Goal: Transaction & Acquisition: Purchase product/service

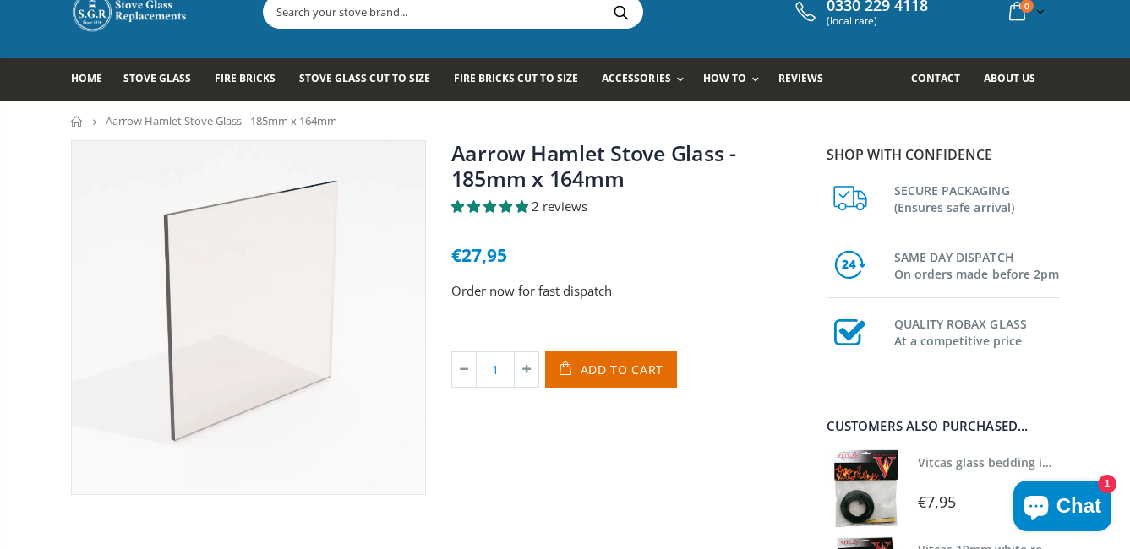
scroll to position [24, 0]
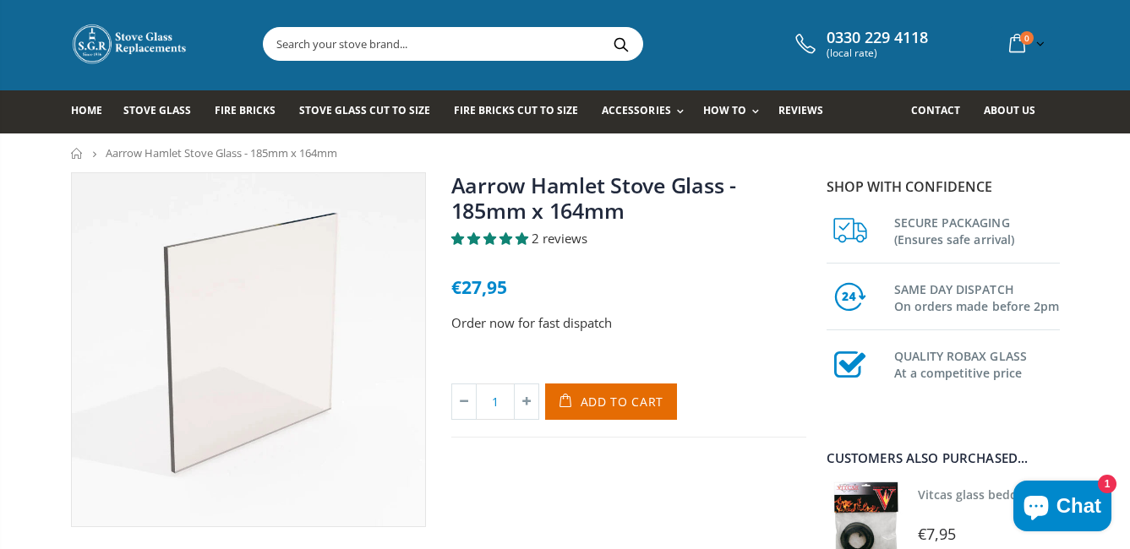
click at [285, 41] on input "text" at bounding box center [548, 44] width 568 height 32
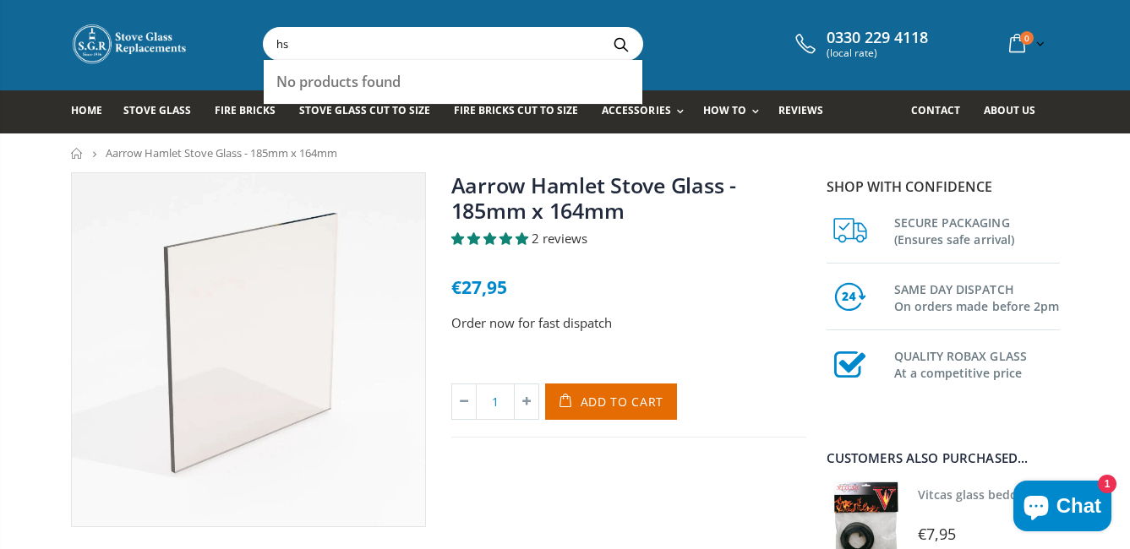
type input "h"
type input "02l235"
click at [603, 28] on button "Search" at bounding box center [622, 44] width 38 height 32
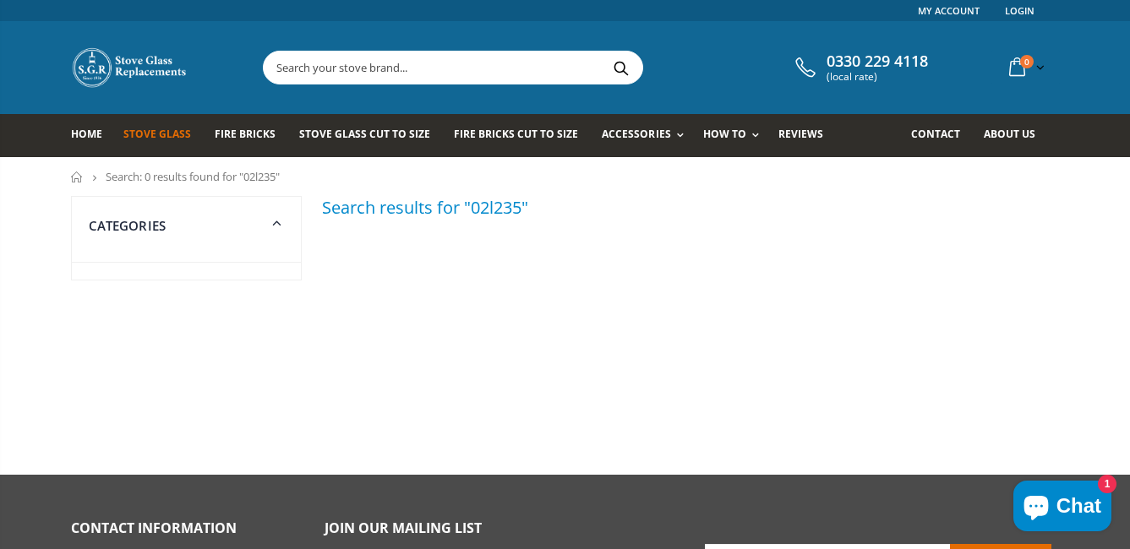
click at [143, 136] on span "Stove Glass" at bounding box center [157, 134] width 68 height 14
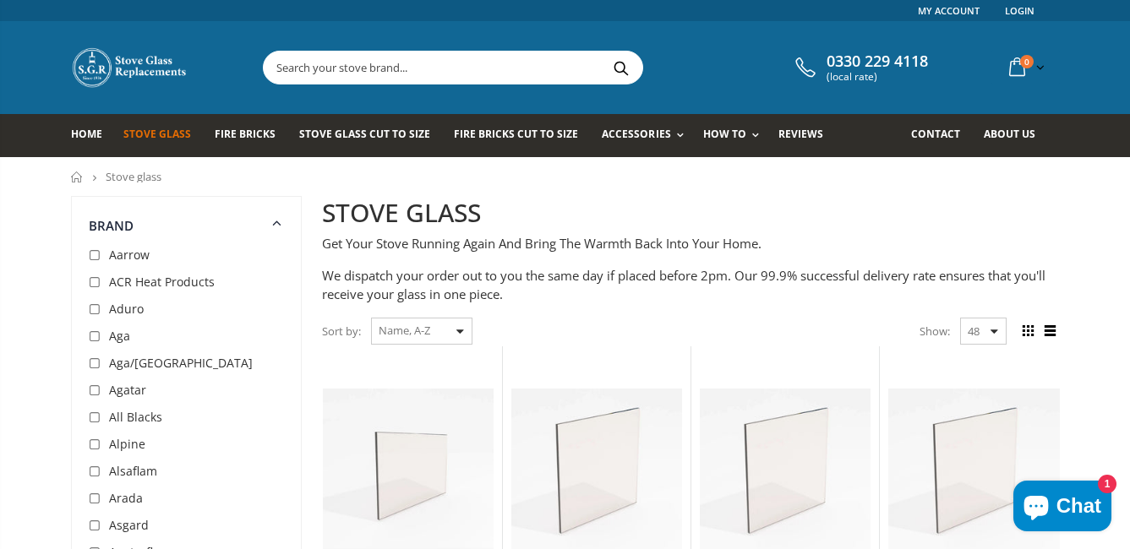
click at [100, 258] on input "checkbox" at bounding box center [97, 256] width 17 height 17
checkbox input "true"
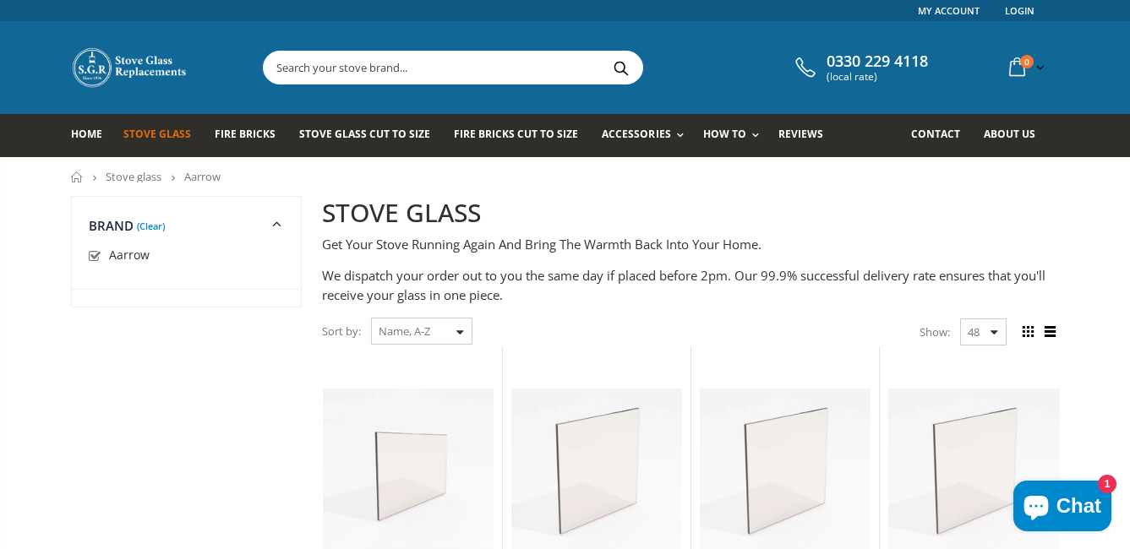
click at [279, 68] on input "text" at bounding box center [548, 68] width 568 height 32
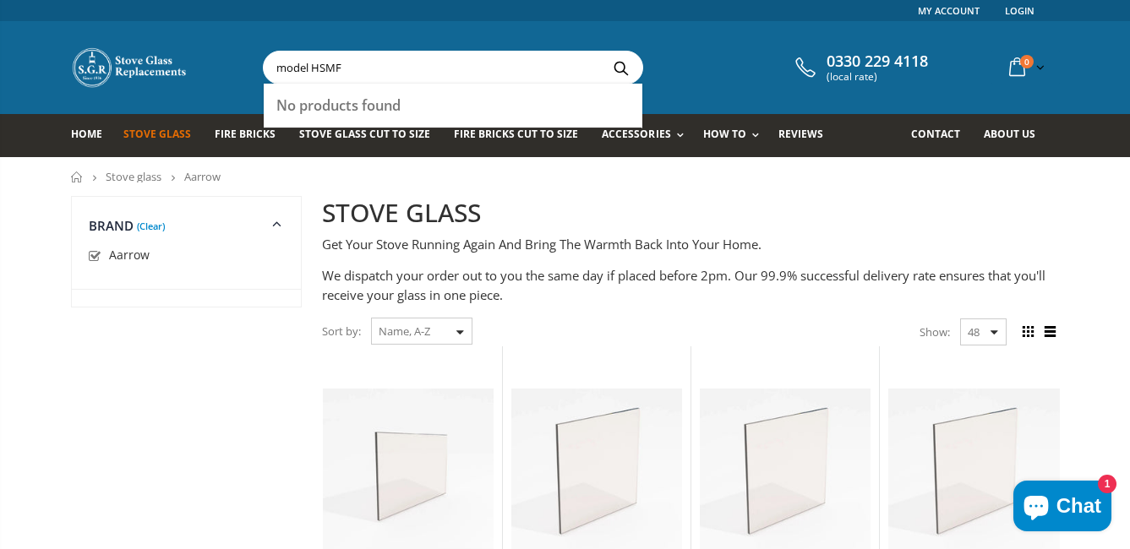
type input "model HSMF"
click at [603, 52] on button "Search" at bounding box center [622, 68] width 38 height 32
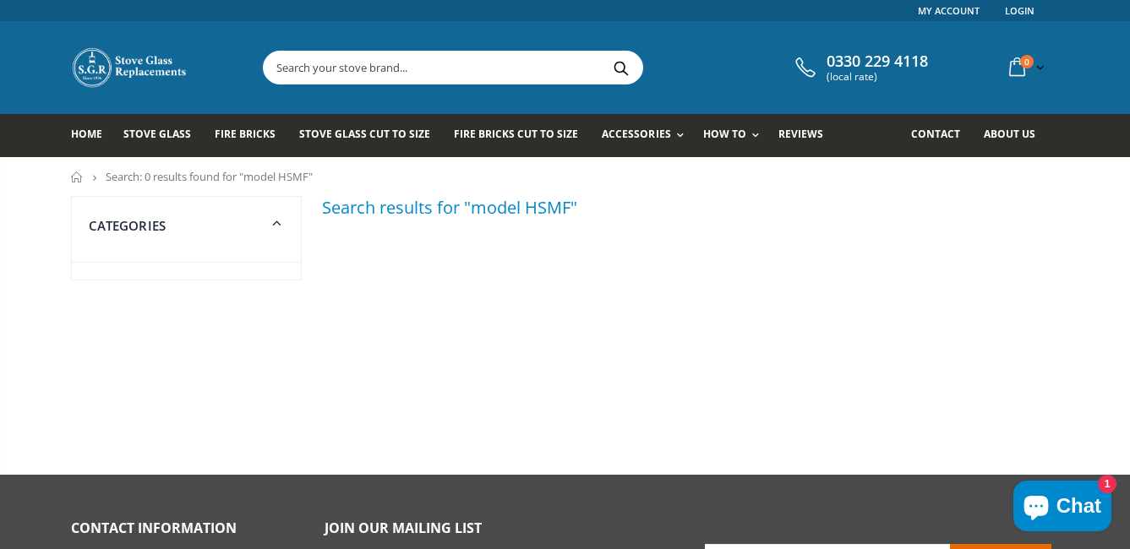
click at [279, 68] on input "text" at bounding box center [548, 68] width 568 height 32
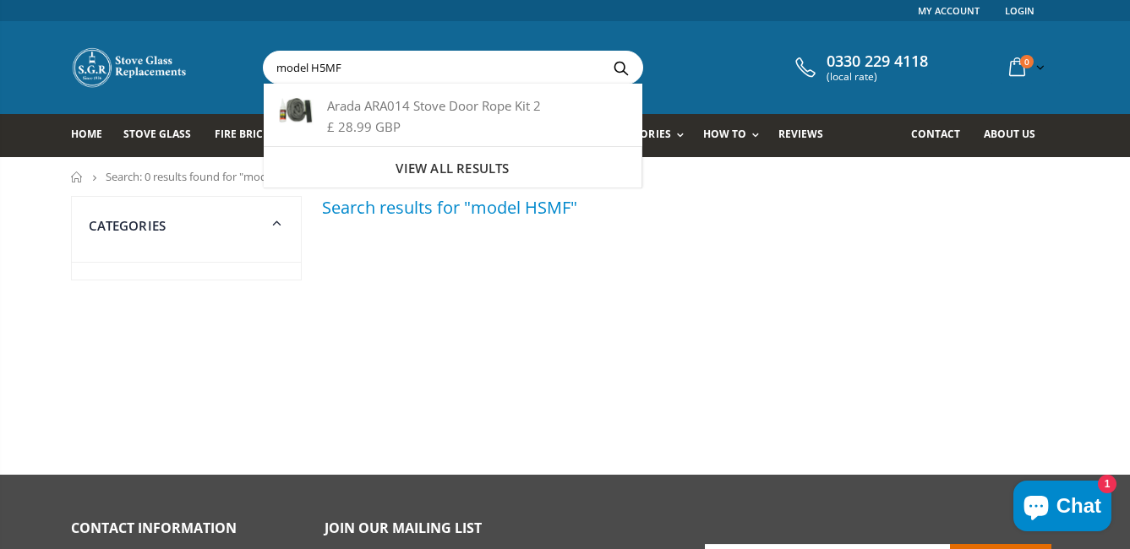
type input "model H5MF"
click at [519, 338] on div "Categories Search results for "model HSMF"" at bounding box center [565, 301] width 989 height 211
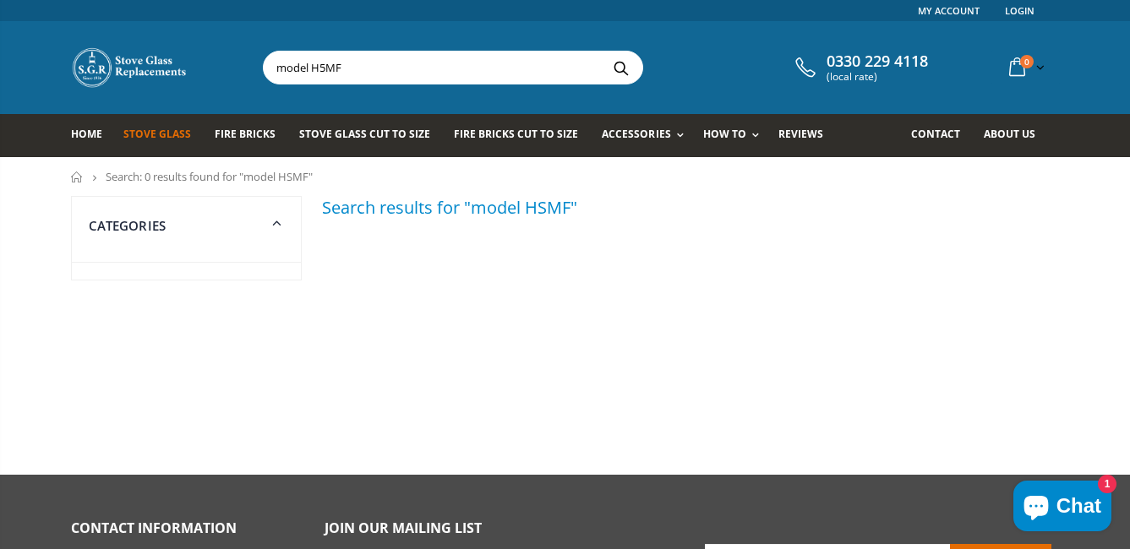
click at [145, 129] on span "Stove Glass" at bounding box center [157, 134] width 68 height 14
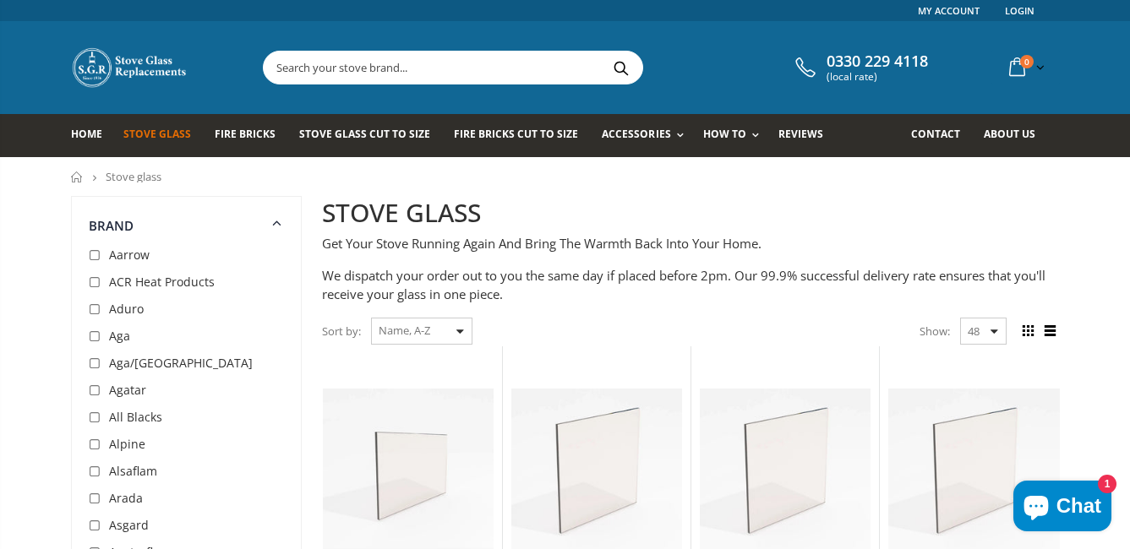
click at [109, 254] on span "Aarrow" at bounding box center [129, 255] width 41 height 16
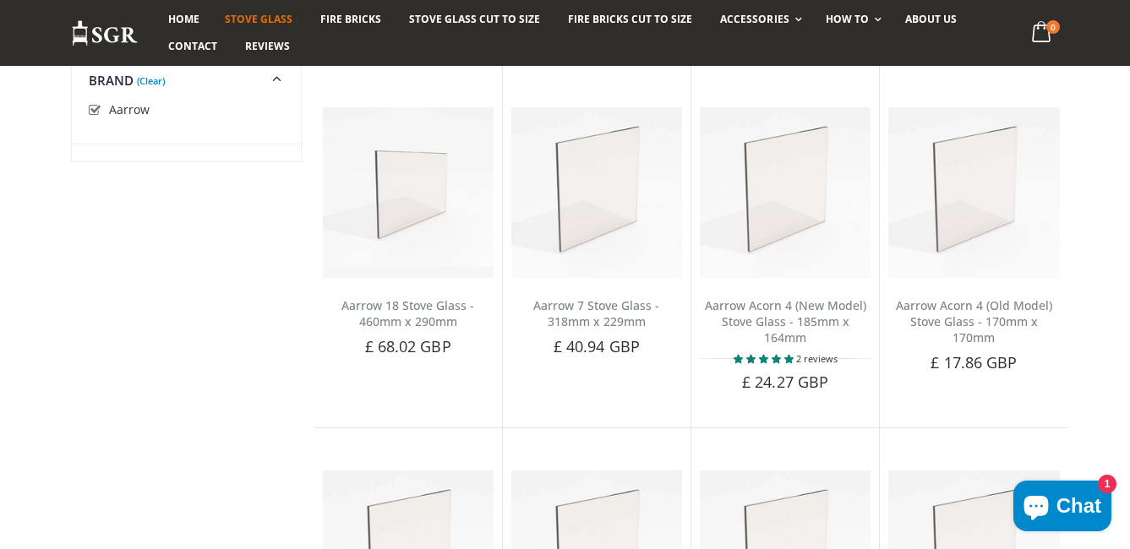
scroll to position [317, 0]
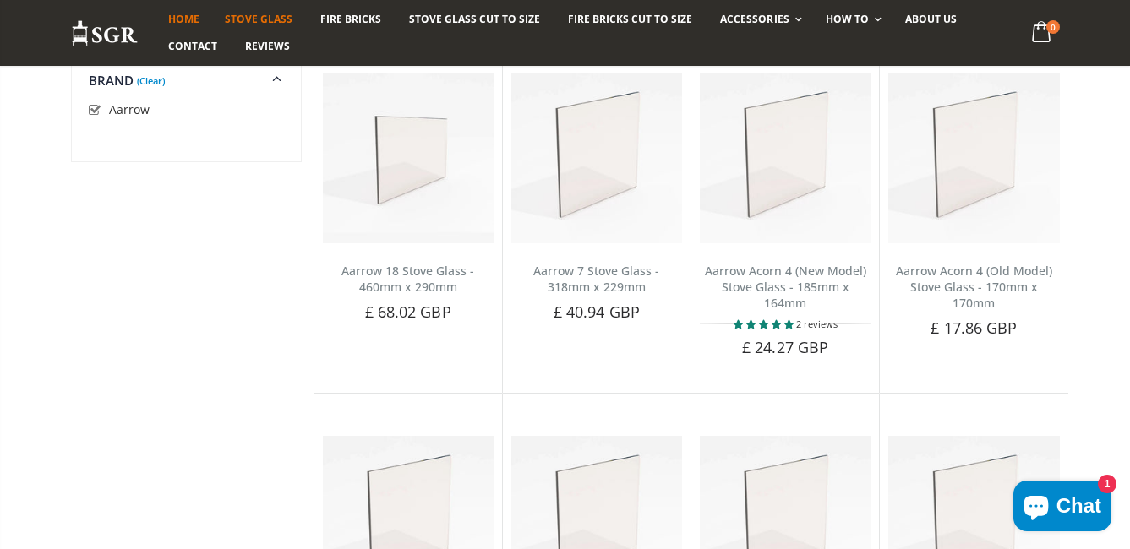
click at [178, 14] on span "Home" at bounding box center [183, 19] width 31 height 14
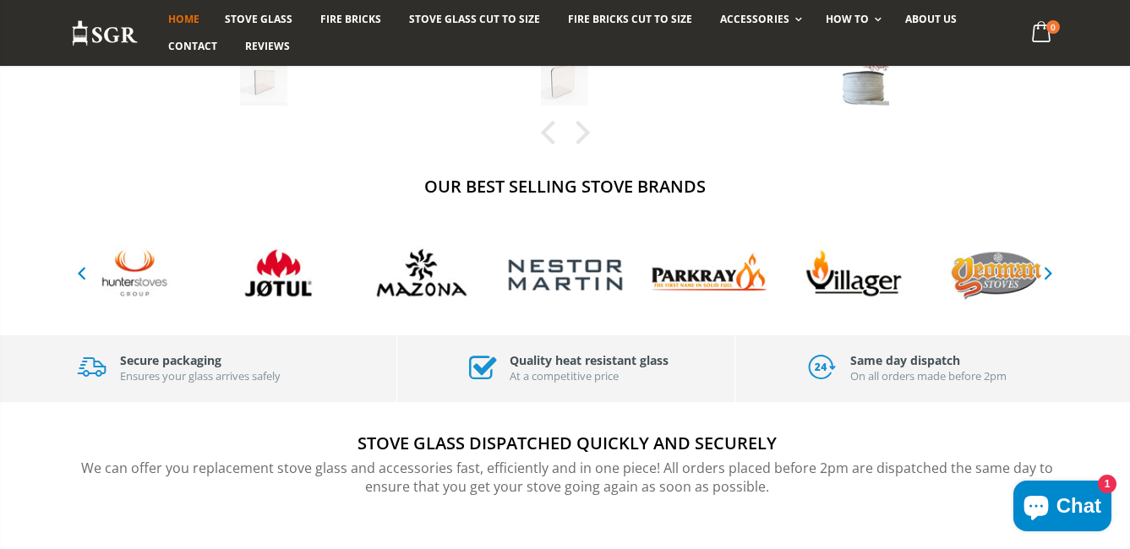
scroll to position [782, 0]
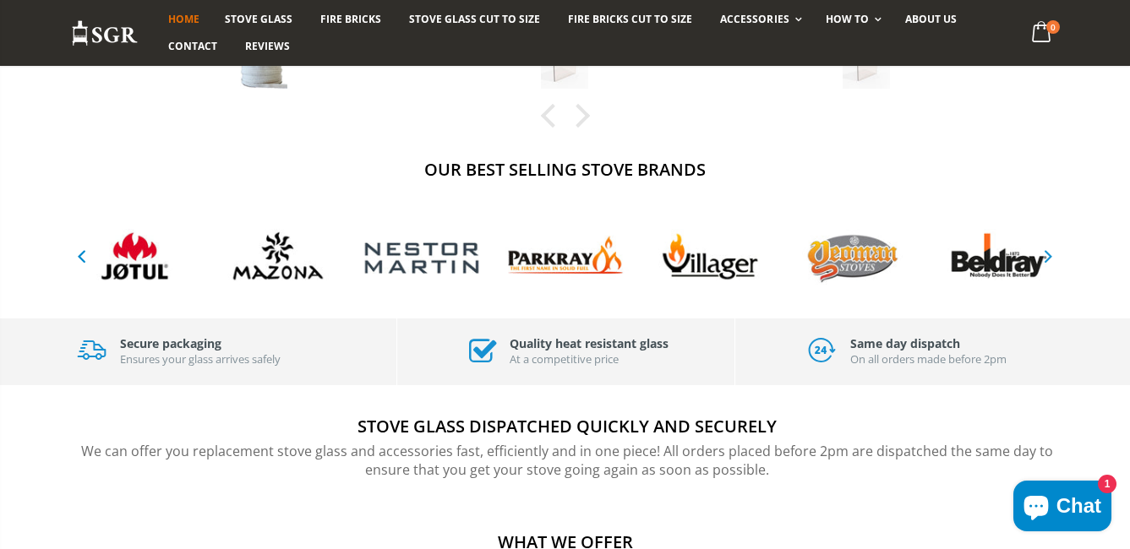
click at [1051, 259] on icon "button" at bounding box center [1048, 256] width 21 height 20
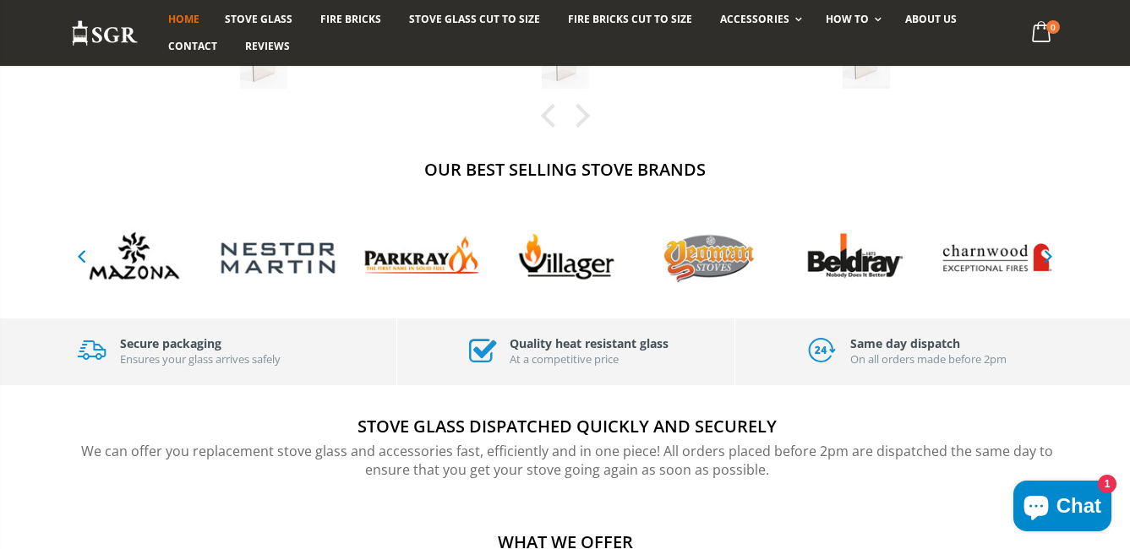
click at [1003, 266] on img at bounding box center [996, 257] width 127 height 56
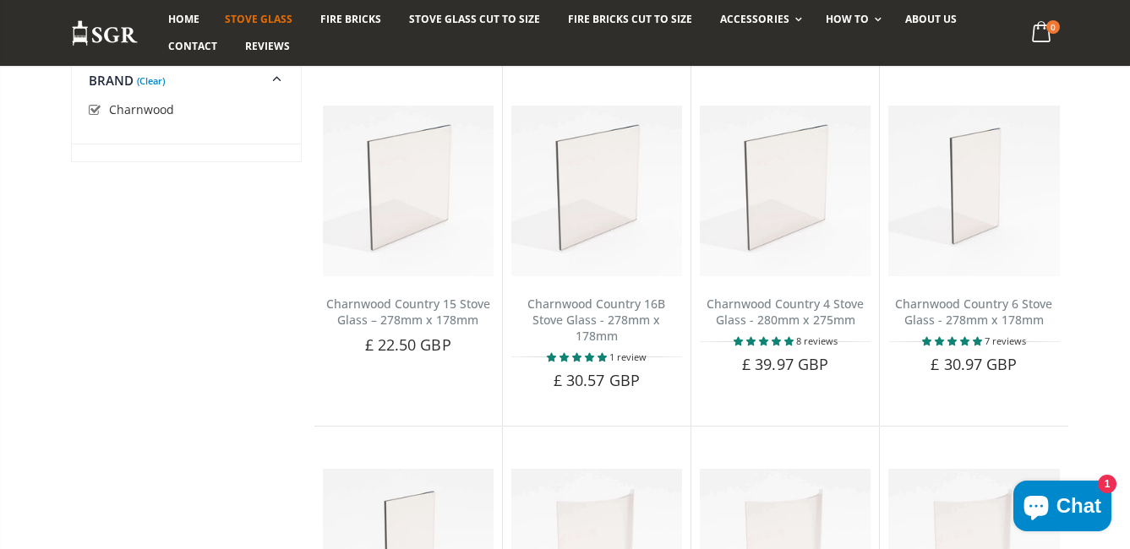
scroll to position [1563, 0]
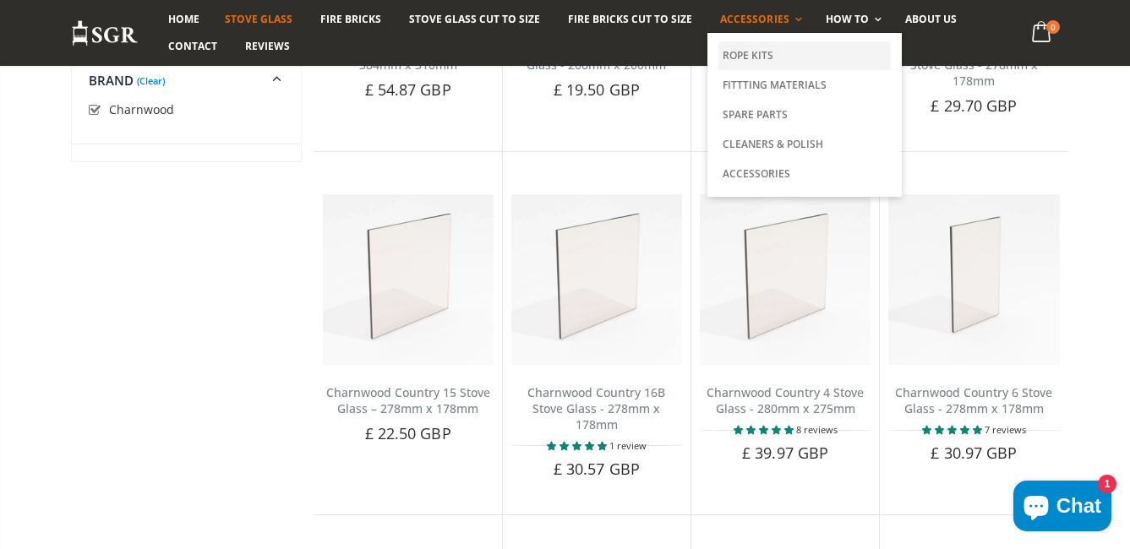
click at [765, 49] on link "Rope Kits" at bounding box center [804, 55] width 172 height 29
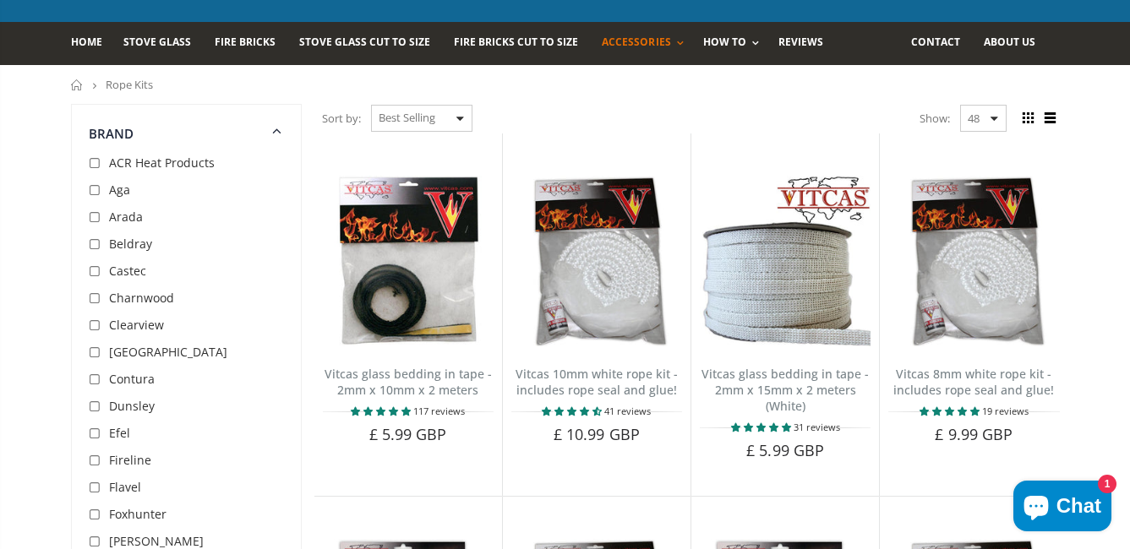
scroll to position [67, 0]
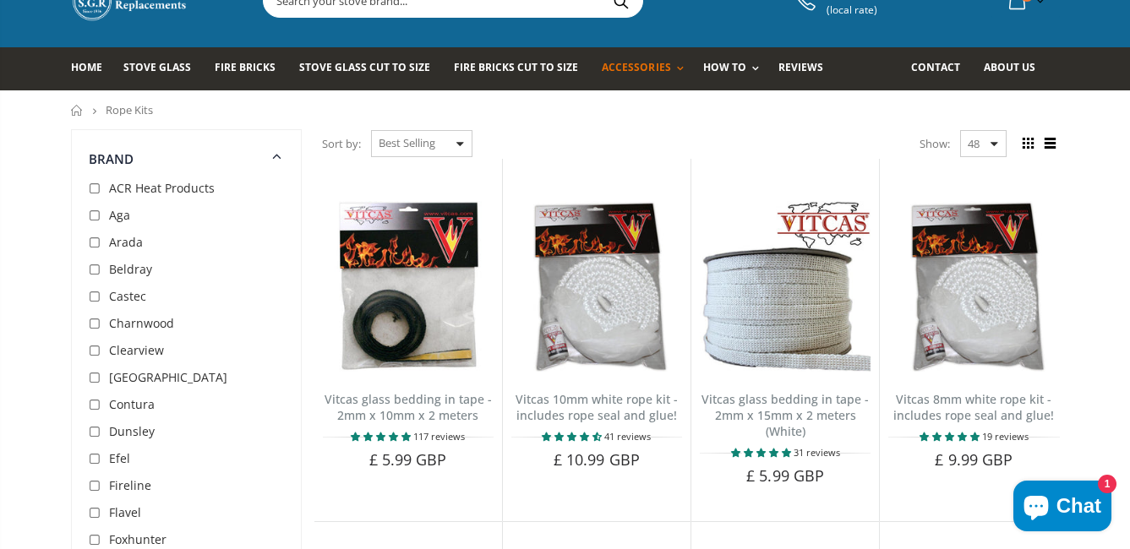
click at [109, 325] on span "Charnwood" at bounding box center [141, 323] width 65 height 16
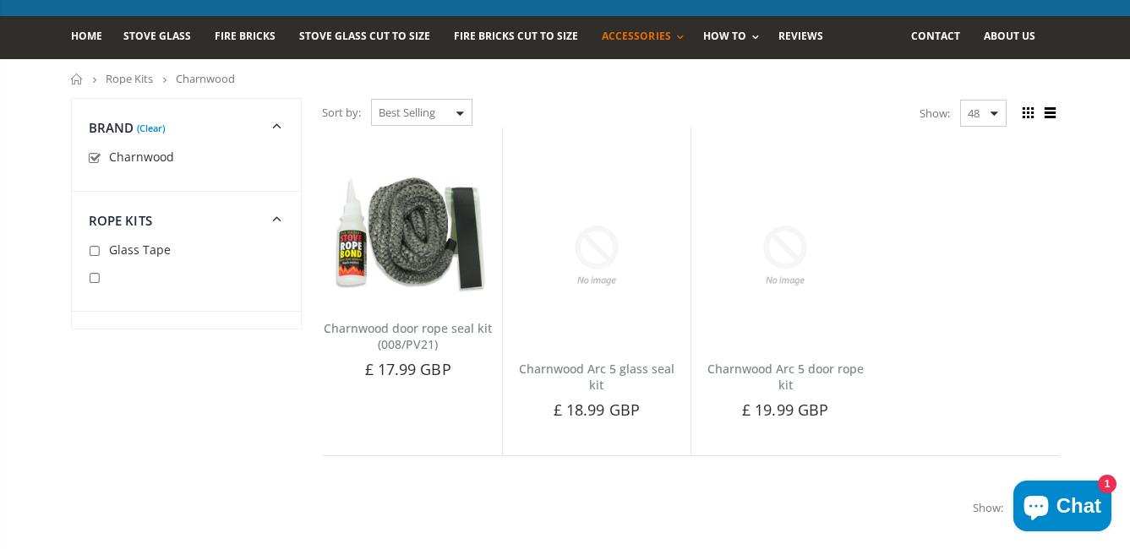
scroll to position [95, 0]
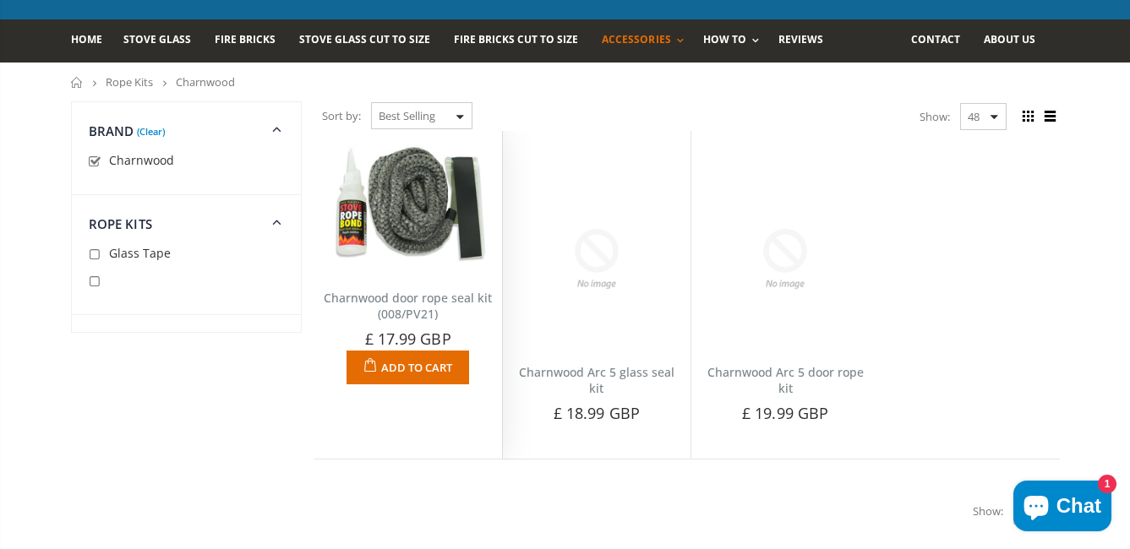
click at [374, 244] on img at bounding box center [408, 204] width 171 height 131
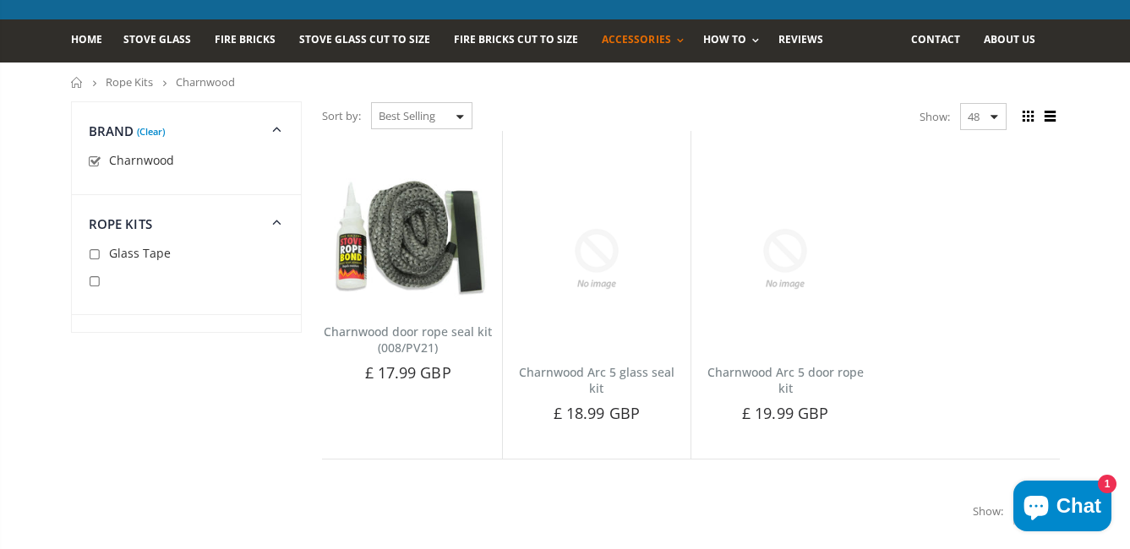
scroll to position [67, 0]
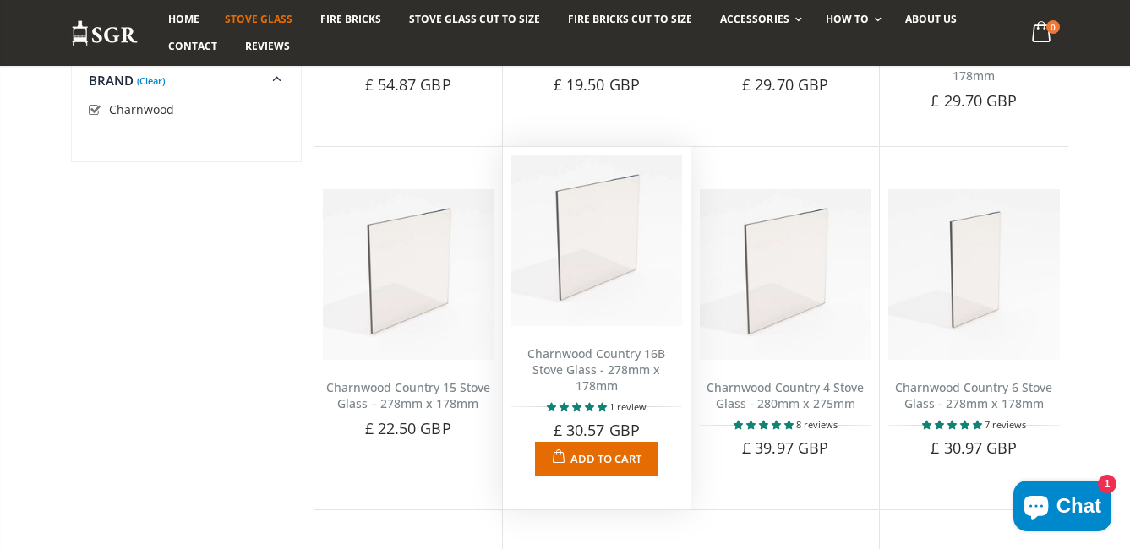
scroll to position [1563, 0]
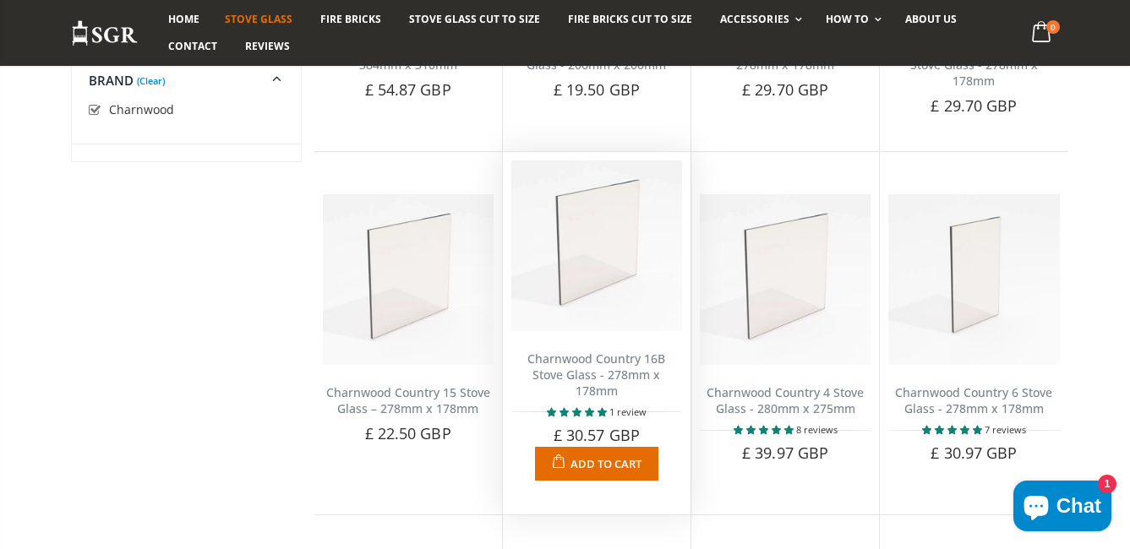
click at [621, 284] on img at bounding box center [596, 246] width 171 height 171
